Goal: Task Accomplishment & Management: Manage account settings

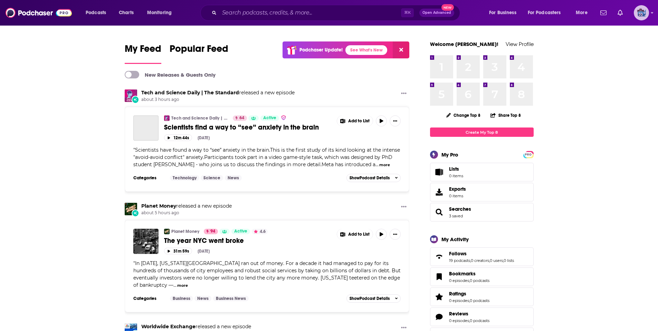
click at [652, 13] on icon "Show profile menu" at bounding box center [652, 13] width 3 height 4
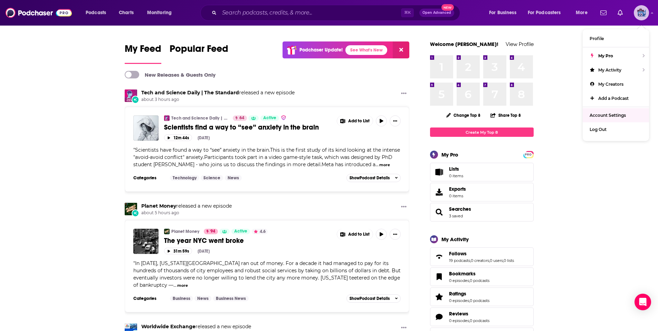
click at [624, 115] on span "Account Settings" at bounding box center [608, 115] width 36 height 5
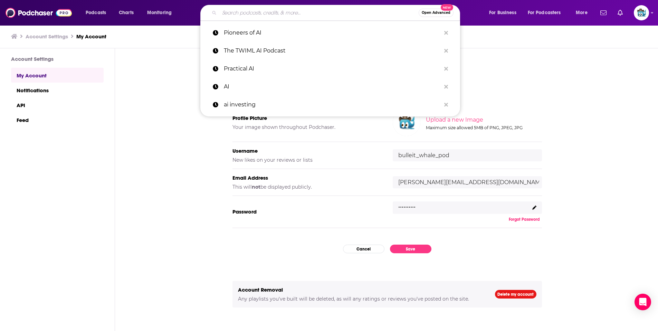
click at [273, 13] on input "Search podcasts, credits, & more..." at bounding box center [318, 12] width 199 height 11
click at [447, 33] on icon "Search podcasts, credits, & more..." at bounding box center [446, 33] width 4 height 4
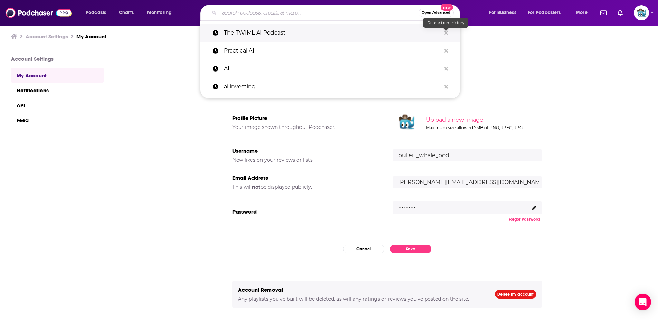
click at [447, 33] on icon "Search podcasts, credits, & more..." at bounding box center [446, 33] width 4 height 4
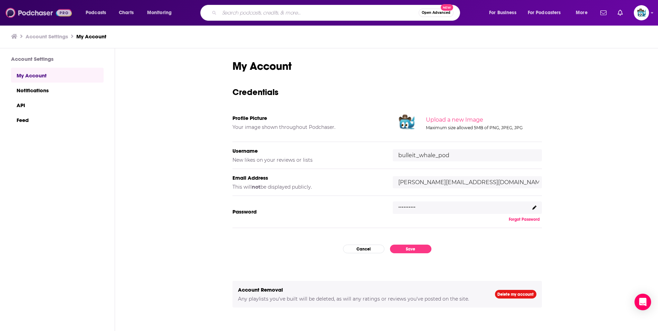
click at [38, 14] on img at bounding box center [39, 12] width 66 height 13
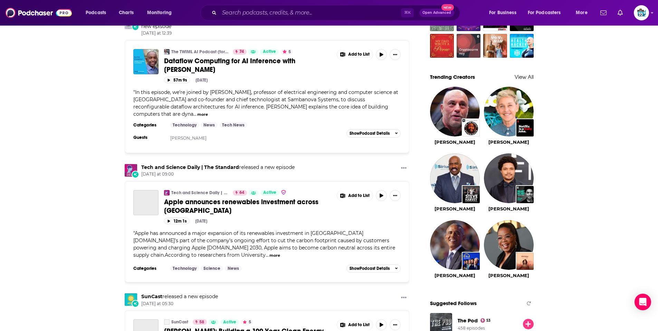
scroll to position [569, 0]
